Goal: Navigation & Orientation: Find specific page/section

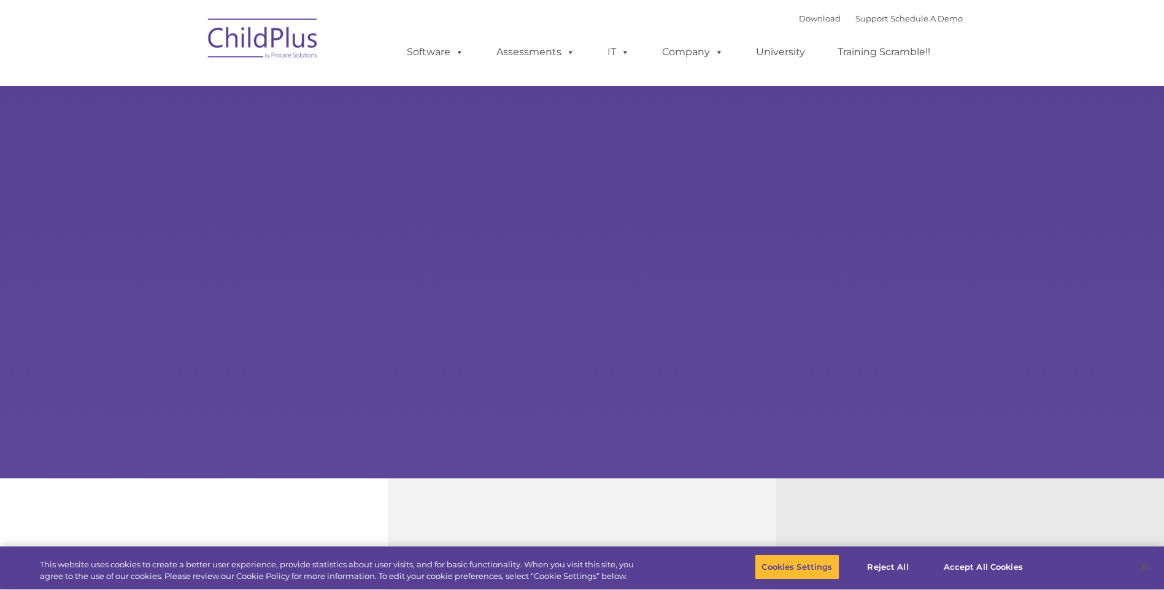
select select "MEDIUM"
click at [1143, 564] on button "Close" at bounding box center [1143, 567] width 27 height 27
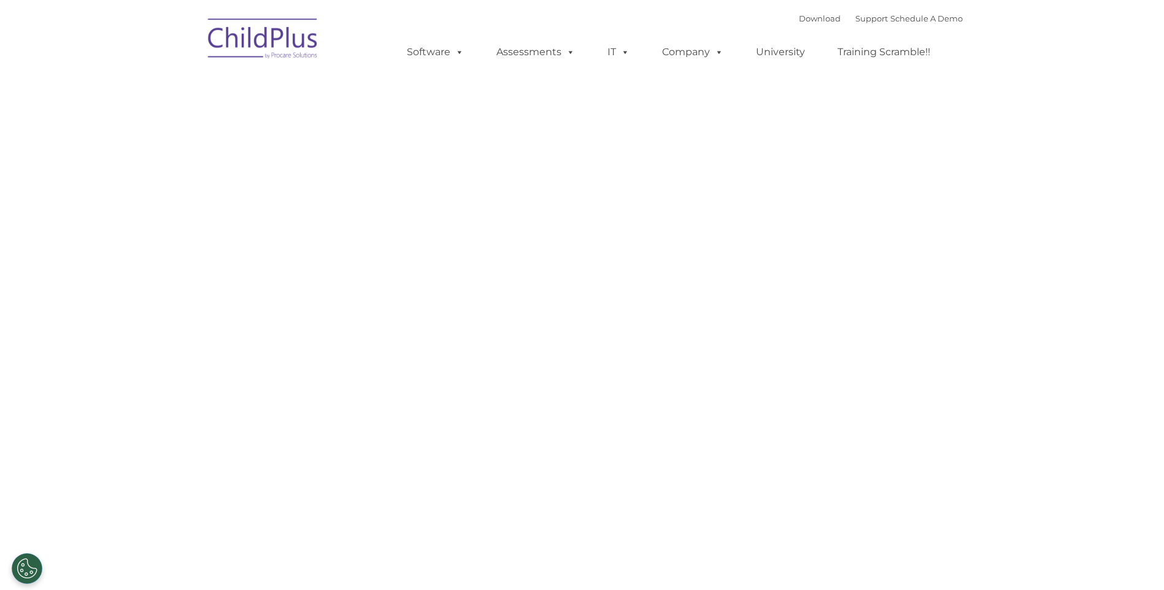
click at [266, 45] on img at bounding box center [263, 40] width 123 height 61
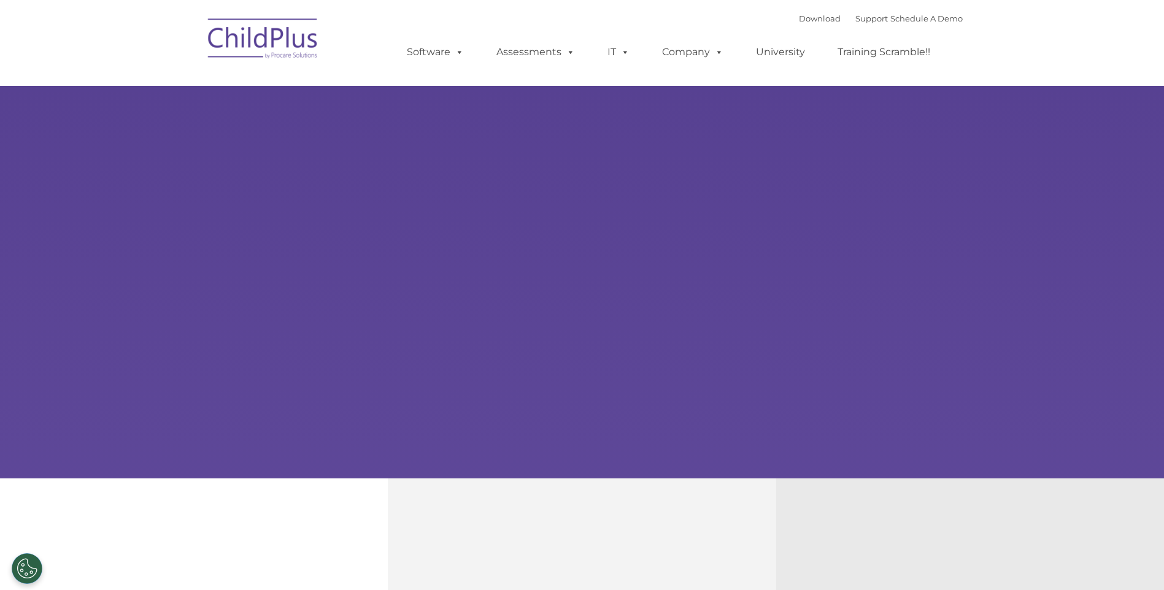
select select "MEDIUM"
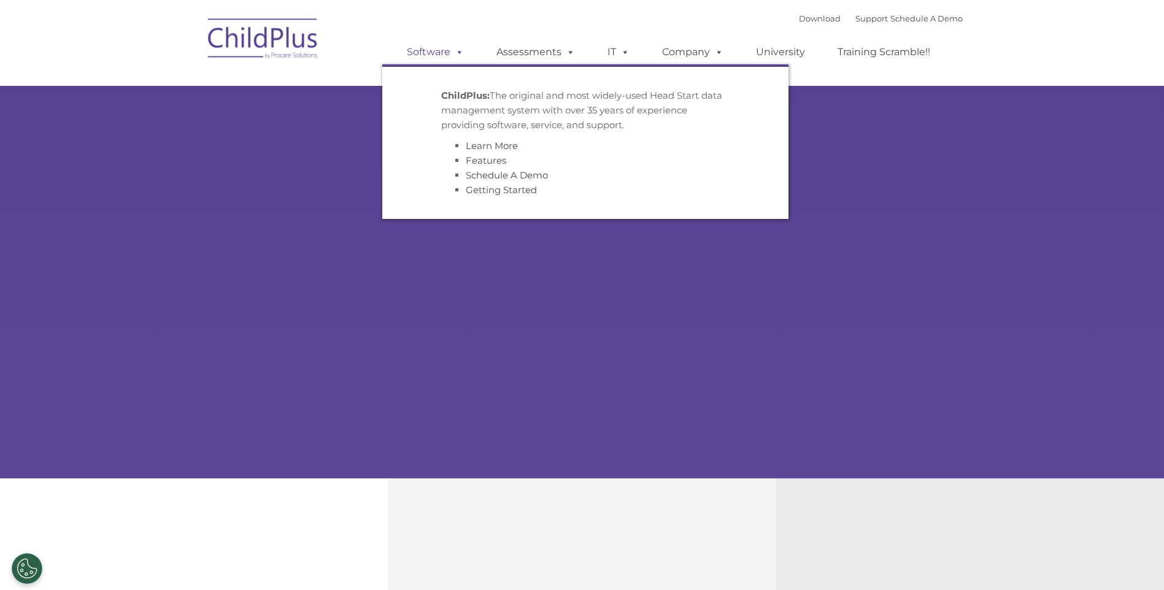
click at [442, 48] on link "Software" at bounding box center [435, 52] width 82 height 25
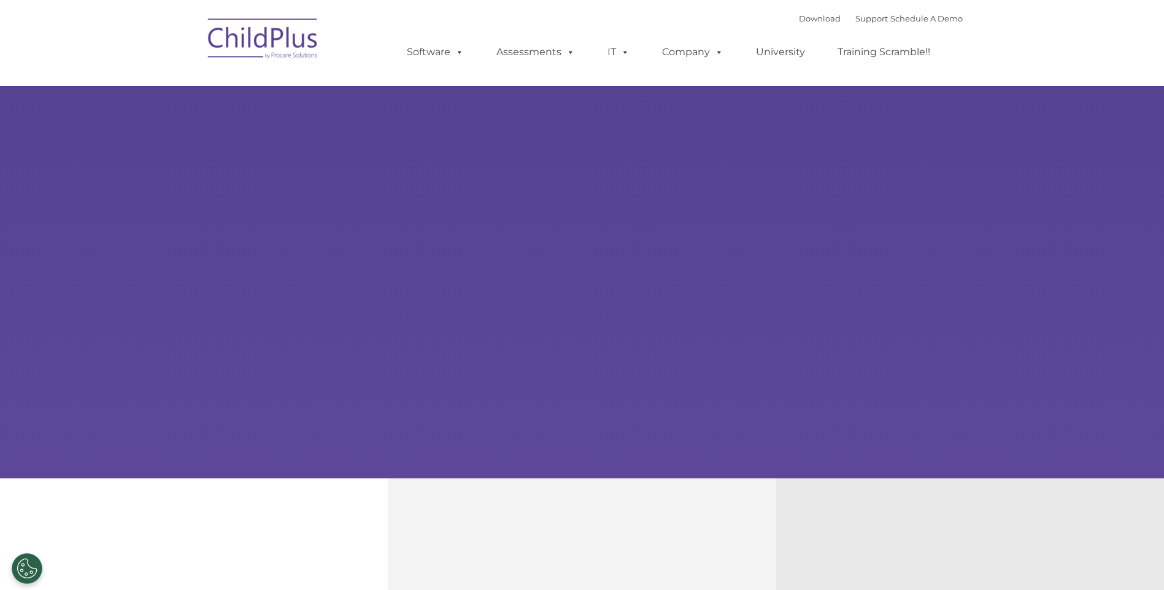
select select "MEDIUM"
